Goal: Understand process/instructions: Learn about a topic

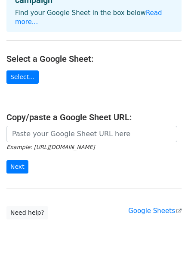
scroll to position [69, 0]
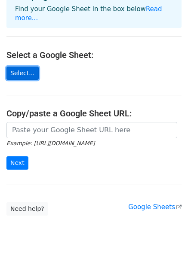
click at [27, 67] on link "Select..." at bounding box center [22, 73] width 32 height 13
